Goal: Task Accomplishment & Management: Manage account settings

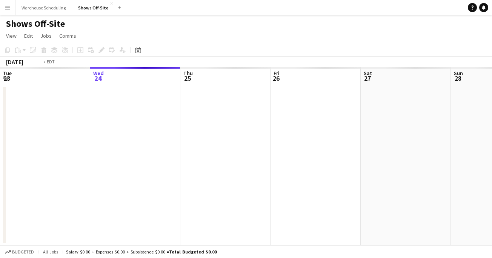
scroll to position [0, 260]
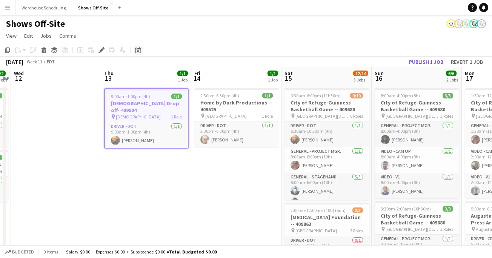
click at [138, 49] on icon at bounding box center [138, 50] width 6 height 6
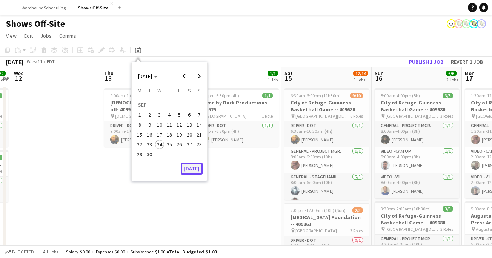
click at [197, 170] on button "[DATE]" at bounding box center [192, 169] width 22 height 12
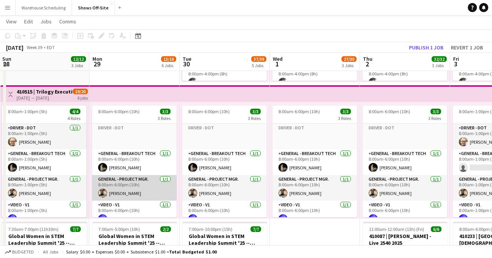
scroll to position [9, 0]
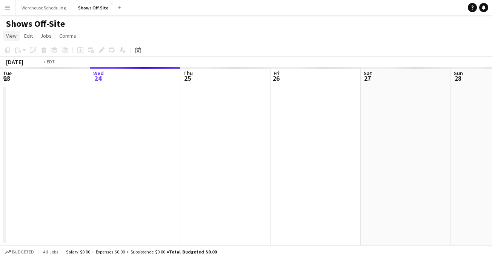
scroll to position [0, 260]
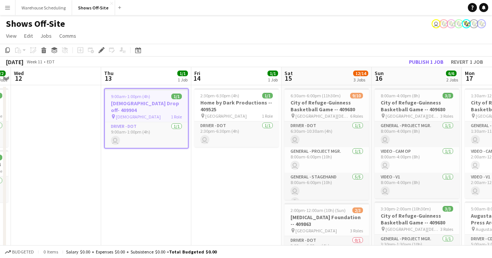
click at [14, 4] on button "Menu" at bounding box center [7, 7] width 15 height 15
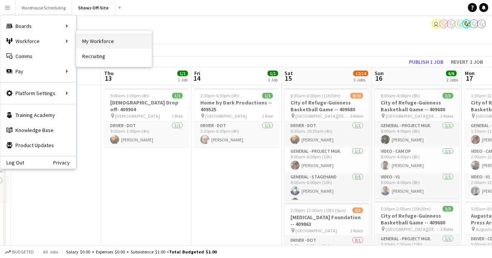
click at [110, 43] on link "My Workforce" at bounding box center [114, 41] width 76 height 15
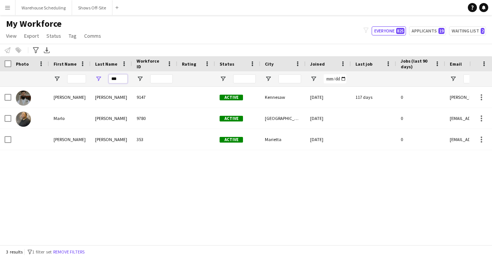
drag, startPoint x: 119, startPoint y: 81, endPoint x: 84, endPoint y: 81, distance: 35.1
click at [87, 81] on div "***" at bounding box center [409, 78] width 819 height 15
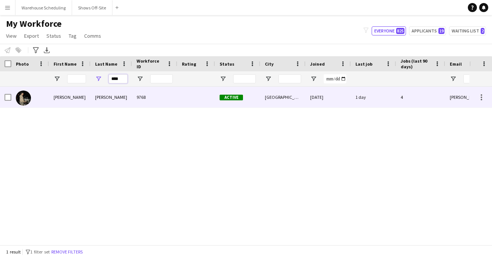
type input "****"
click at [91, 88] on div "[PERSON_NAME]" at bounding box center [112, 97] width 42 height 21
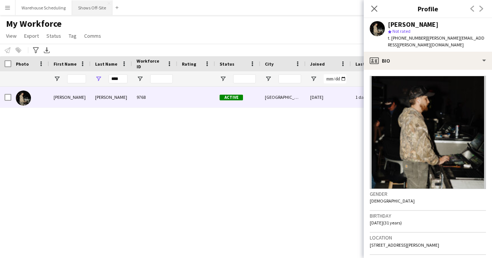
click at [87, 8] on button "Shows Off-Site Close" at bounding box center [92, 7] width 40 height 15
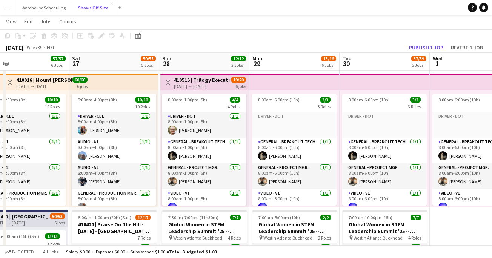
scroll to position [287, 0]
click at [199, 81] on h3 "410515 | Trilogy Executive Operations- CBRA Best Business Practices Meeting" at bounding box center [202, 80] width 56 height 7
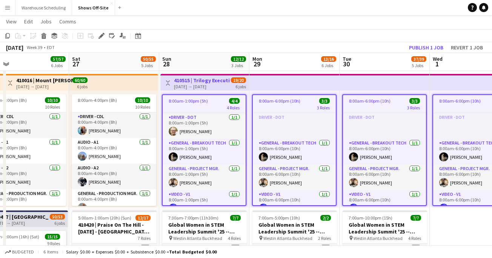
click at [200, 82] on h3 "410515 | Trilogy Executive Operations- CBRA Best Business Practices Meeting" at bounding box center [202, 80] width 56 height 7
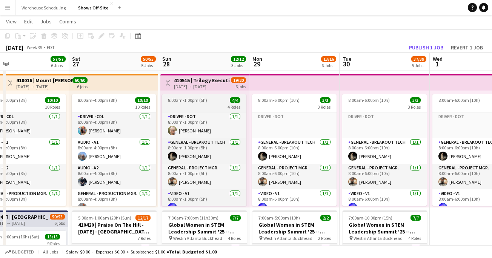
click at [200, 94] on app-job-card "8:00am-1:00pm (5h) 4/4 4 Roles Driver - DOT [DATE] 8:00am-1:00pm (5h) [PERSON_N…" at bounding box center [204, 150] width 85 height 112
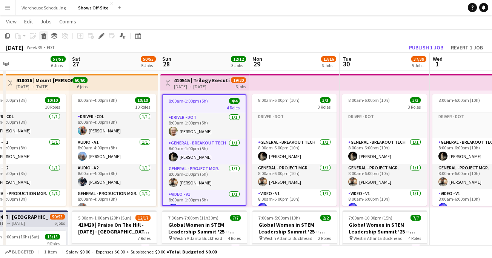
click at [45, 35] on icon "Delete" at bounding box center [44, 36] width 6 height 6
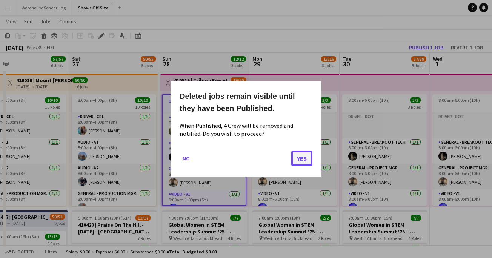
click at [301, 160] on button "Yes" at bounding box center [301, 158] width 21 height 15
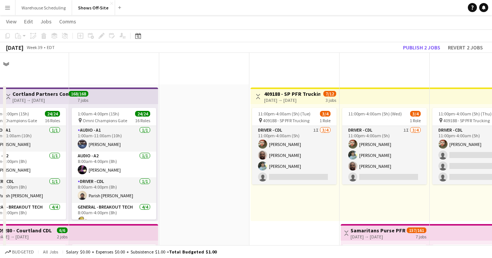
scroll to position [287, 0]
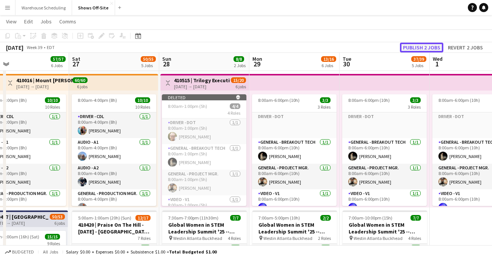
click at [409, 47] on button "Publish 2 jobs" at bounding box center [421, 48] width 43 height 10
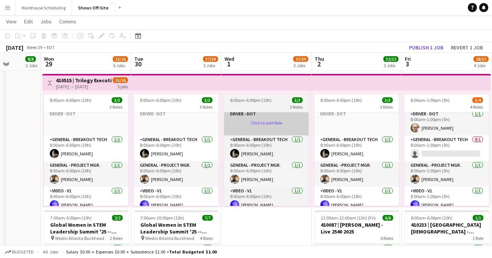
scroll to position [0, 0]
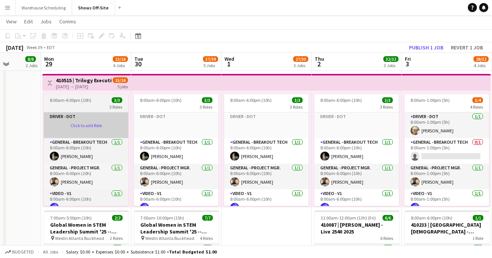
click at [82, 123] on app-card-role-placeholder "Driver - DOT Click to add Role" at bounding box center [86, 126] width 85 height 26
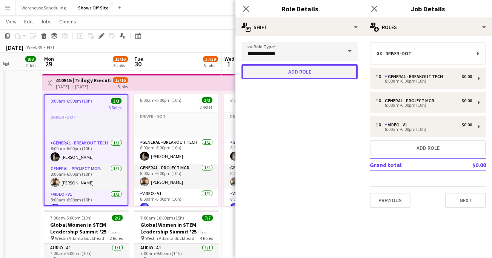
click at [274, 70] on button "Add role" at bounding box center [300, 71] width 116 height 15
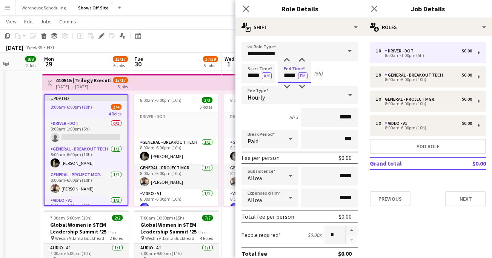
click at [287, 72] on input "*****" at bounding box center [294, 73] width 33 height 19
click at [247, 9] on icon at bounding box center [245, 8] width 7 height 7
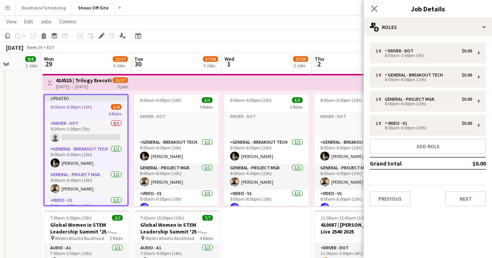
click at [378, 3] on div "Close pop-in" at bounding box center [374, 8] width 21 height 17
click at [372, 11] on icon at bounding box center [374, 8] width 7 height 7
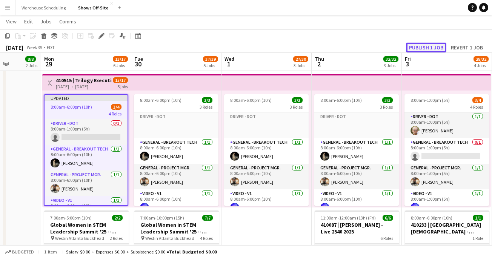
click at [418, 48] on button "Publish 1 job" at bounding box center [426, 48] width 40 height 10
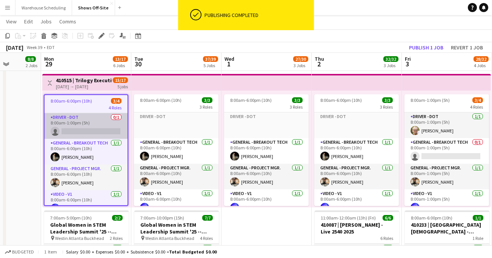
click at [82, 133] on app-card-role "Driver - DOT 0/1 8:00am-1:00pm (5h) single-neutral-actions" at bounding box center [86, 126] width 83 height 26
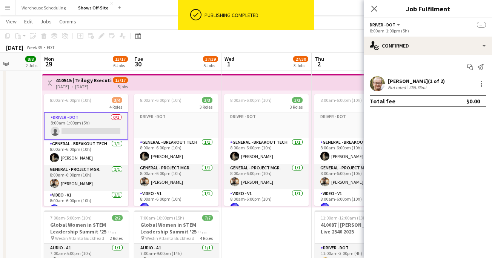
click at [77, 133] on app-card-role "Driver - DOT 0/1 8:00am-1:00pm (5h) single-neutral-actions" at bounding box center [86, 126] width 85 height 27
click at [407, 84] on input at bounding box center [432, 83] width 88 height 9
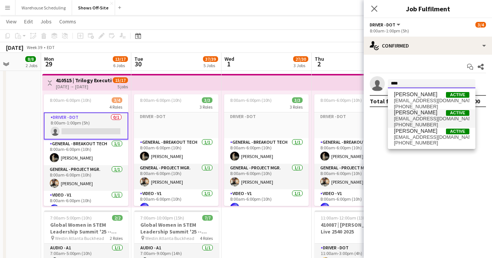
type input "****"
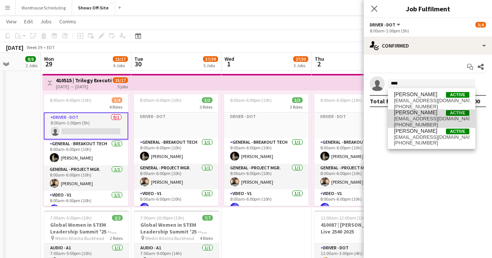
click at [428, 118] on span "[EMAIL_ADDRESS][DOMAIN_NAME]" at bounding box center [432, 119] width 76 height 6
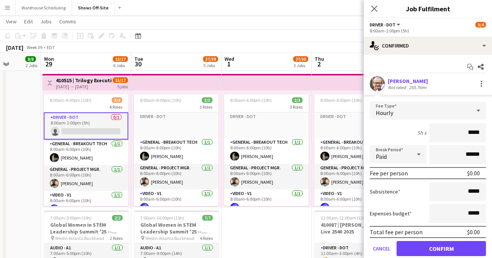
scroll to position [26, 0]
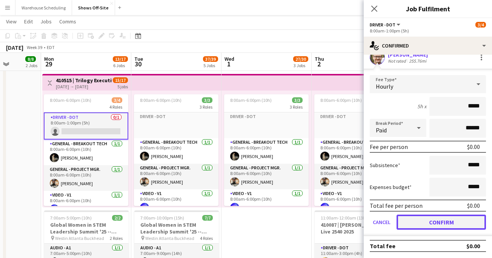
click at [429, 216] on button "Confirm" at bounding box center [441, 222] width 89 height 15
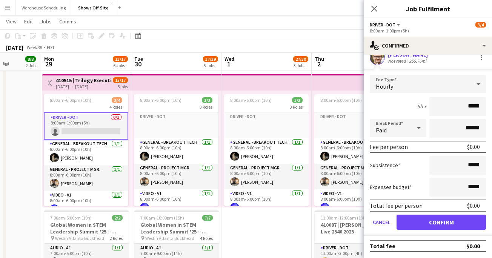
scroll to position [0, 0]
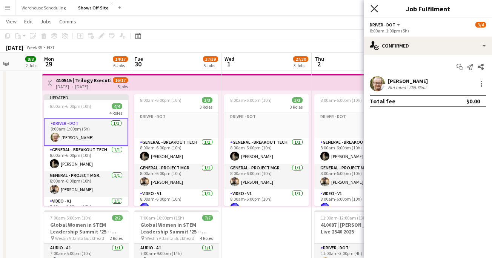
click at [374, 10] on icon "Close pop-in" at bounding box center [374, 8] width 7 height 7
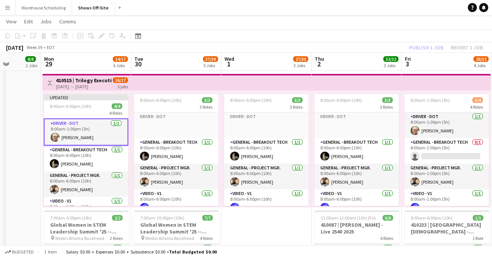
click at [415, 48] on div "Publish 1 job Revert 1 job" at bounding box center [446, 48] width 92 height 10
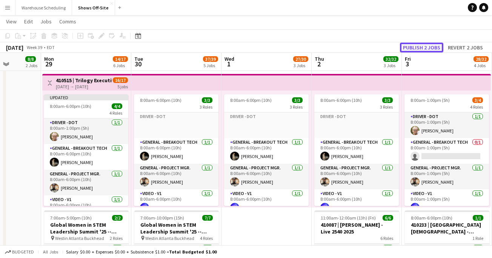
click at [415, 48] on button "Publish 2 jobs" at bounding box center [421, 48] width 43 height 10
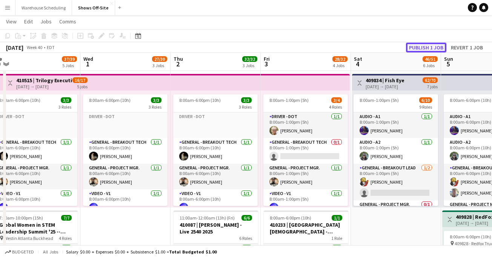
click at [432, 45] on button "Publish 1 job" at bounding box center [426, 48] width 40 height 10
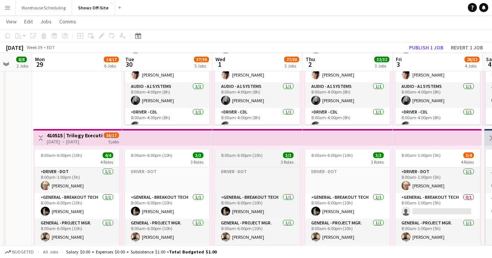
scroll to position [0, 239]
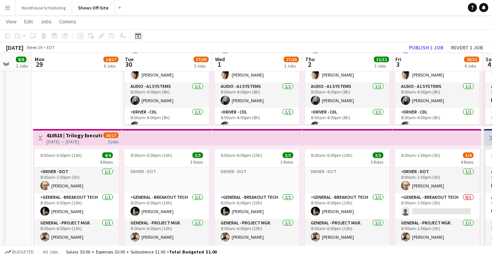
click at [138, 37] on icon at bounding box center [138, 36] width 3 height 3
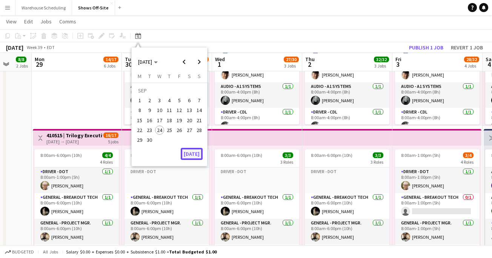
click at [193, 150] on button "[DATE]" at bounding box center [192, 154] width 22 height 12
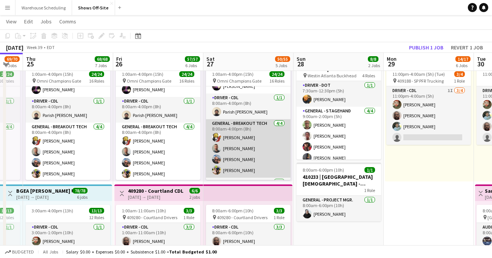
scroll to position [45, 0]
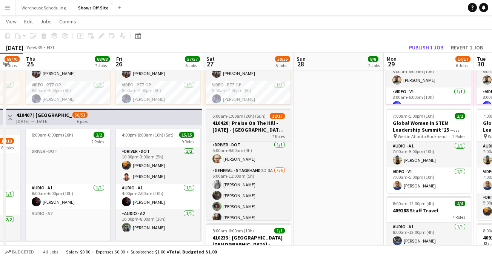
click at [241, 124] on h3 "410420 | Praise On The Hill - [DATE] - [GEOGRAPHIC_DATA], [GEOGRAPHIC_DATA]" at bounding box center [249, 127] width 85 height 14
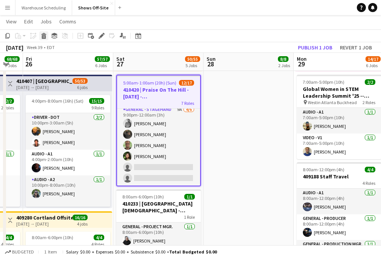
click at [45, 32] on div "Delete" at bounding box center [43, 35] width 9 height 9
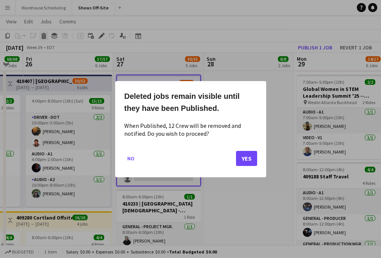
scroll to position [0, 0]
click at [248, 154] on button "Yes" at bounding box center [246, 158] width 21 height 15
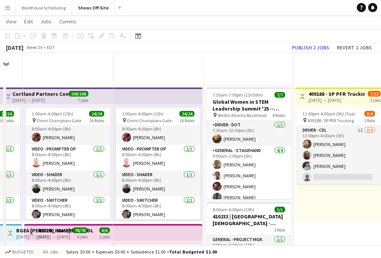
scroll to position [423, 0]
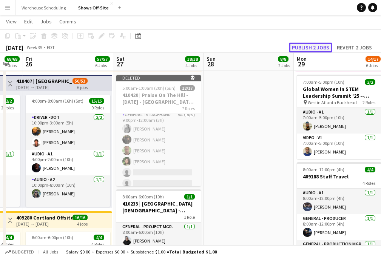
click at [305, 50] on button "Publish 2 jobs" at bounding box center [310, 48] width 43 height 10
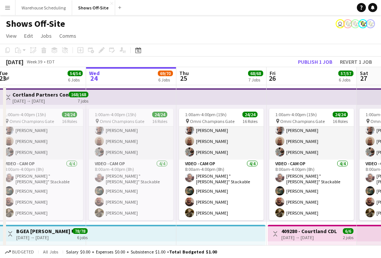
scroll to position [186, 0]
